Goal: Navigation & Orientation: Find specific page/section

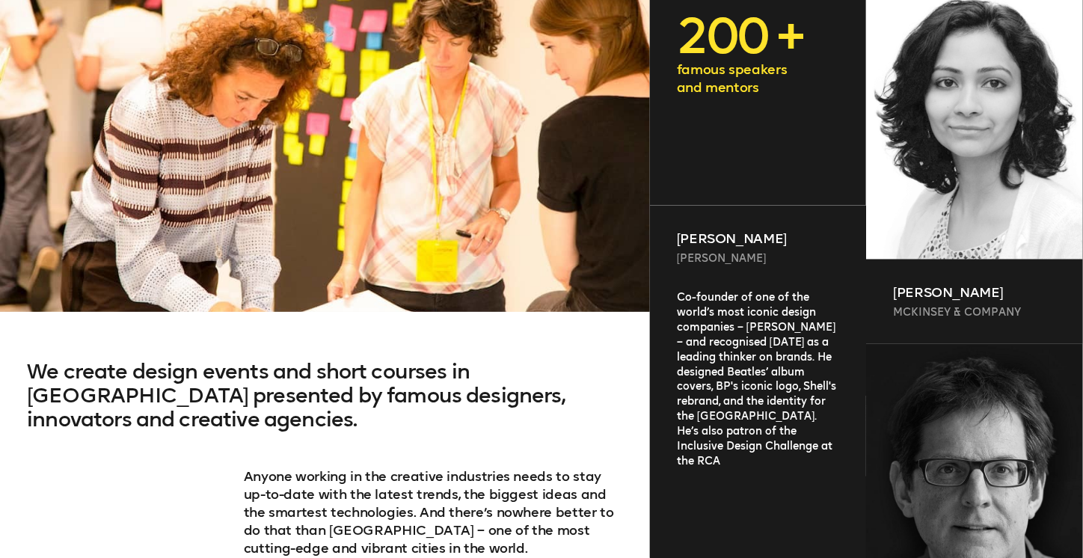
scroll to position [539, 0]
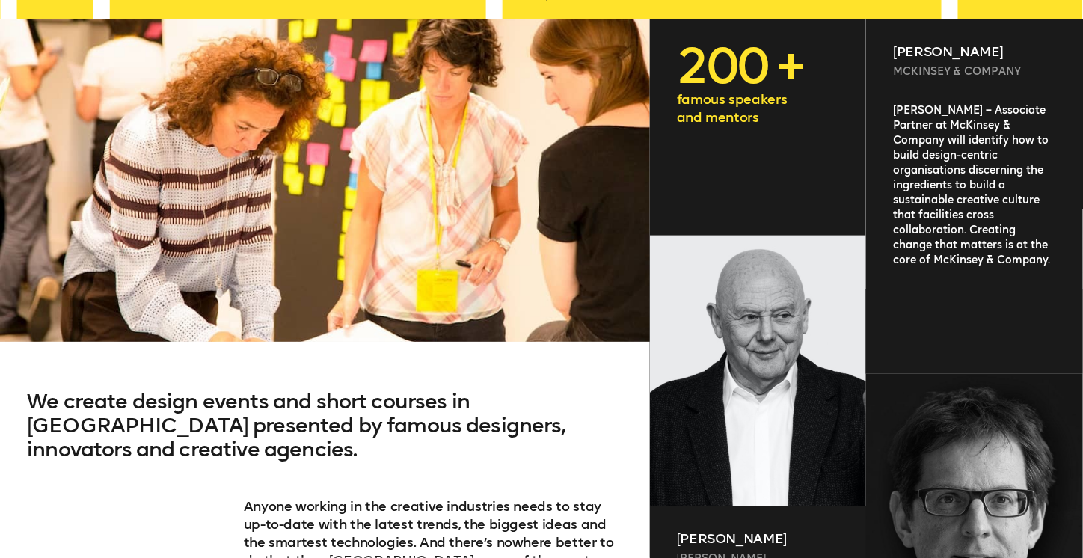
click at [983, 143] on div "Niharika Hariharan McKinsey & Company Niharika Hariharan – Associate Partner at…" at bounding box center [974, 196] width 217 height 355
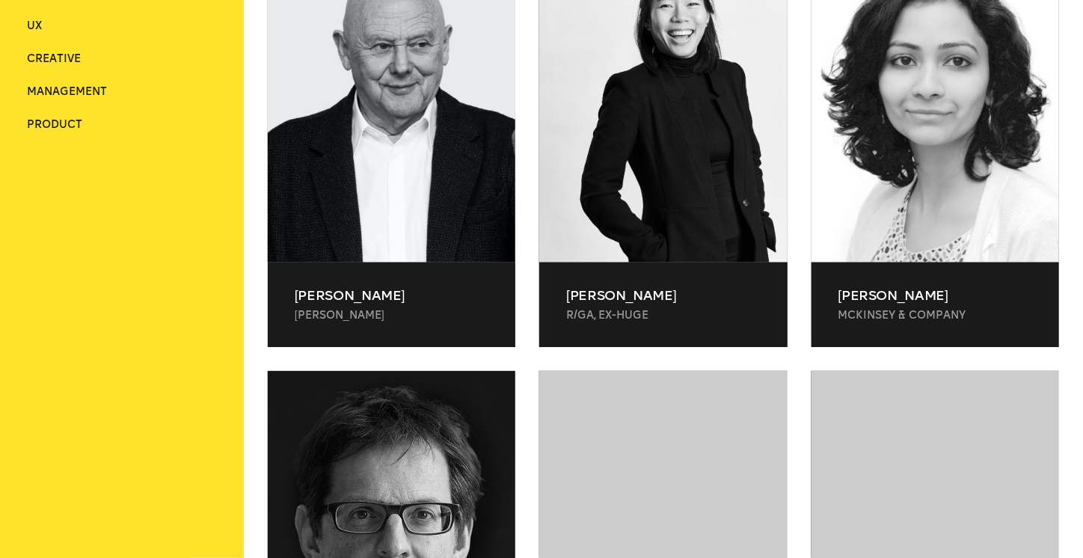
scroll to position [492, 0]
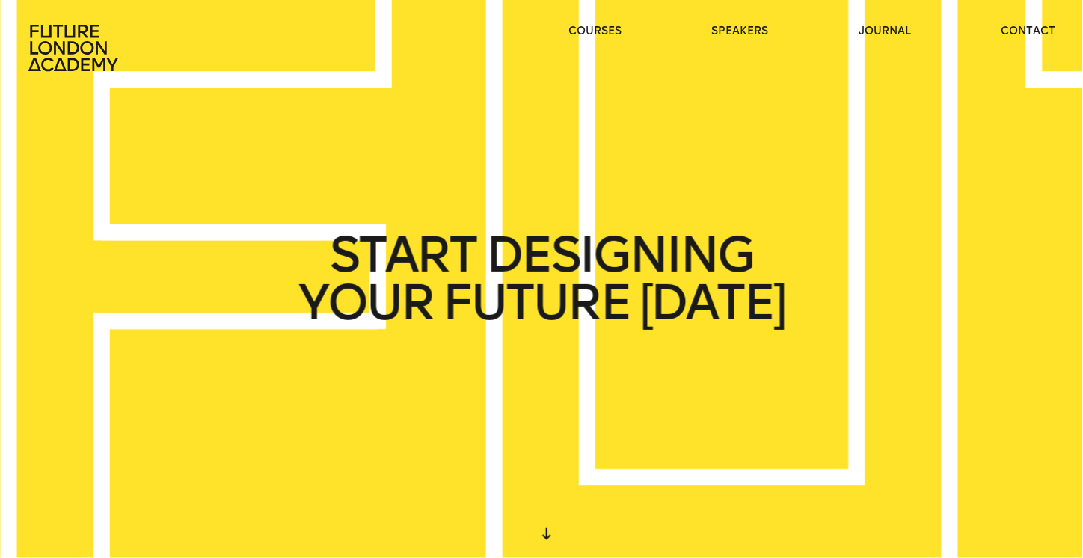
click at [759, 206] on div "START DESIGNING YOUR FUTURE TODAY" at bounding box center [486, 279] width 1137 height 586
